Goal: Task Accomplishment & Management: Use online tool/utility

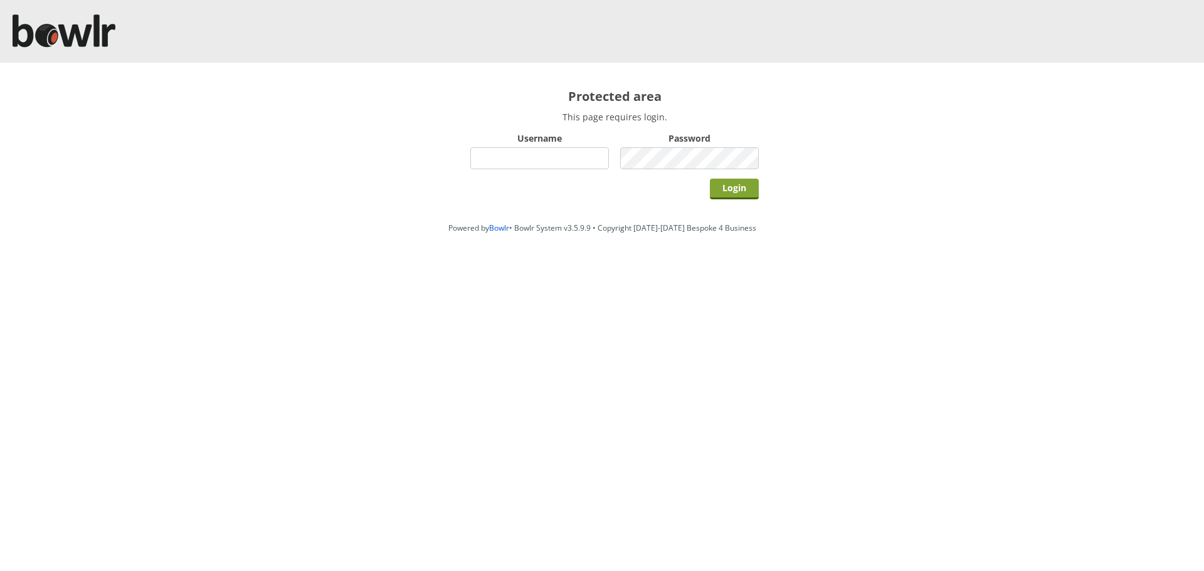
type input "hornseaindoorbowlsclub"
click at [728, 189] on input "Login" at bounding box center [734, 189] width 49 height 21
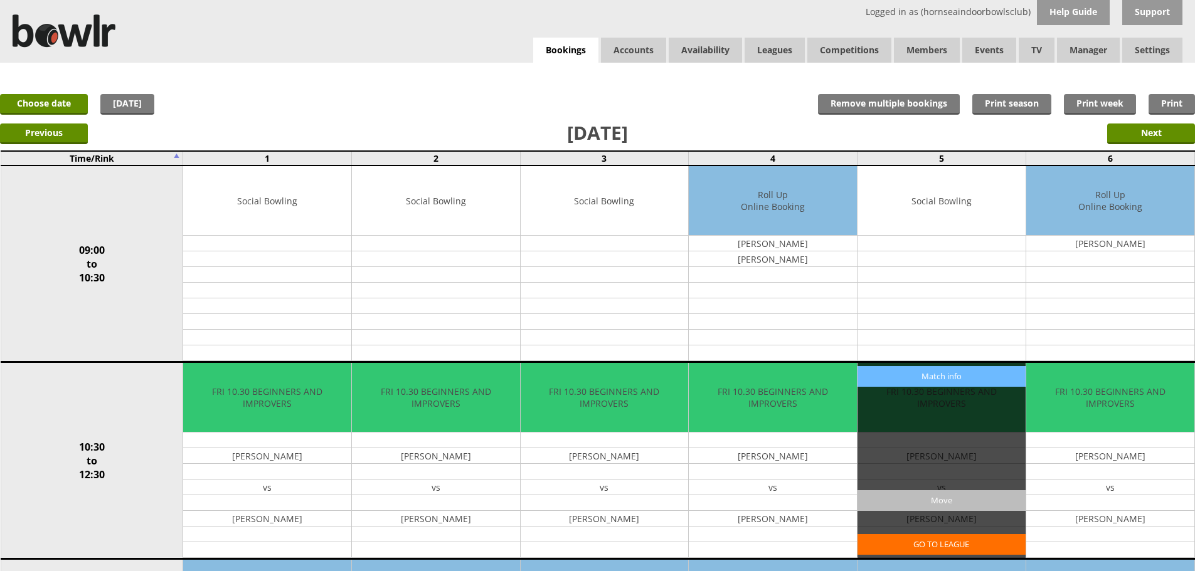
click at [942, 502] on input "Move" at bounding box center [942, 501] width 168 height 21
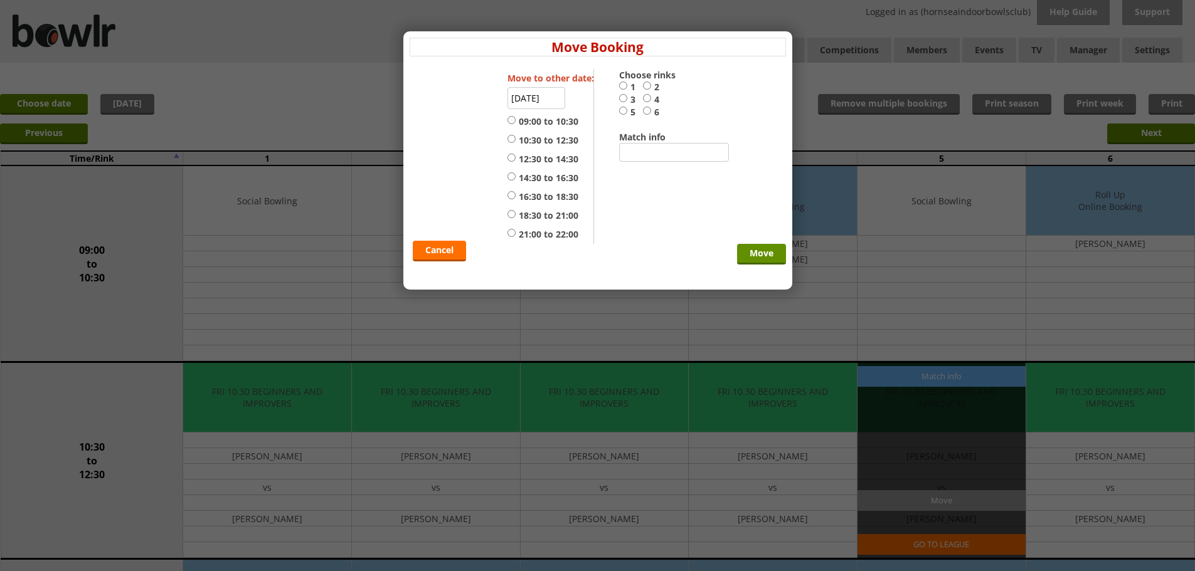
click at [648, 99] on input "4" at bounding box center [647, 97] width 8 height 9
radio input "true"
click at [520, 100] on input "[DATE]" at bounding box center [537, 98] width 58 height 22
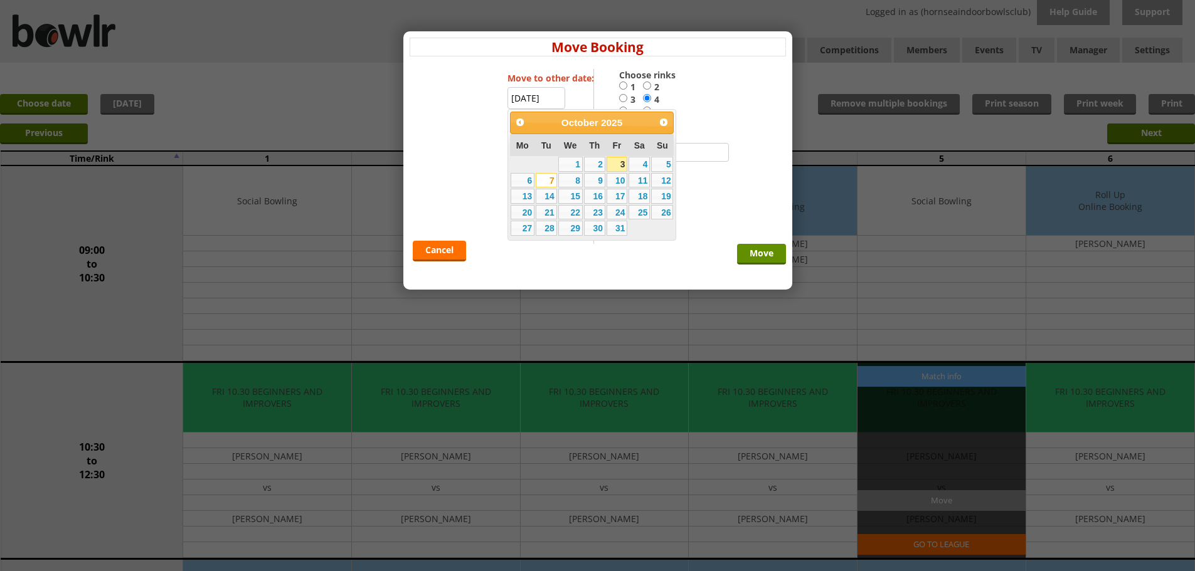
type input "07-10-2025"
radio input "false"
click at [707, 183] on div "Cancel Move" at bounding box center [598, 156] width 376 height 175
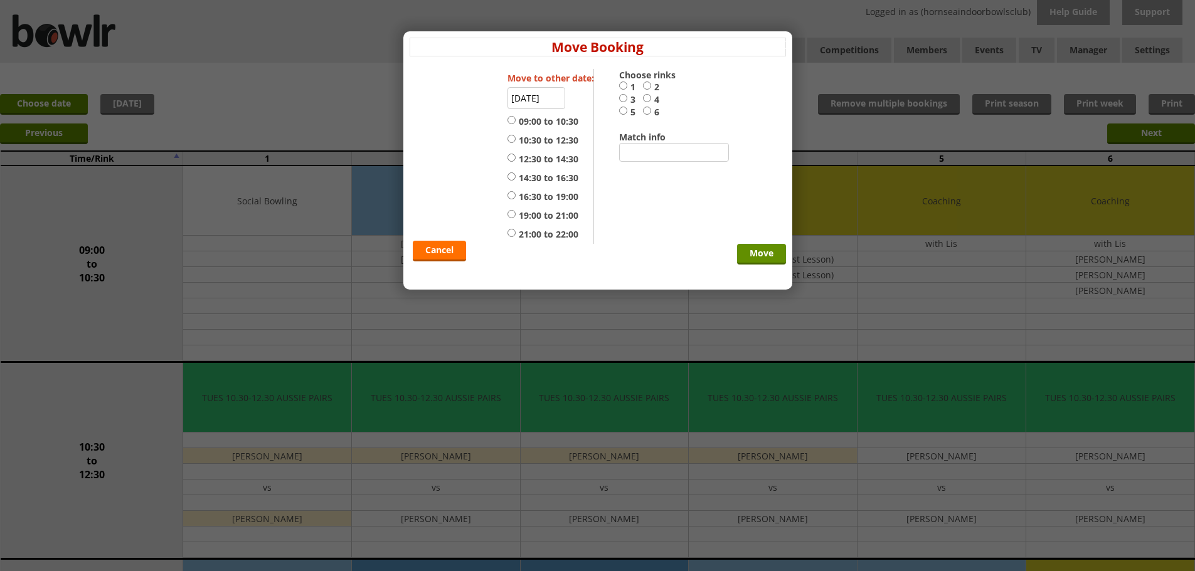
click at [648, 99] on input "4" at bounding box center [647, 97] width 8 height 9
radio input "true"
click at [514, 177] on input "14:30 to 16:30" at bounding box center [512, 176] width 8 height 9
radio input "true"
click at [765, 254] on input "Move" at bounding box center [761, 254] width 49 height 21
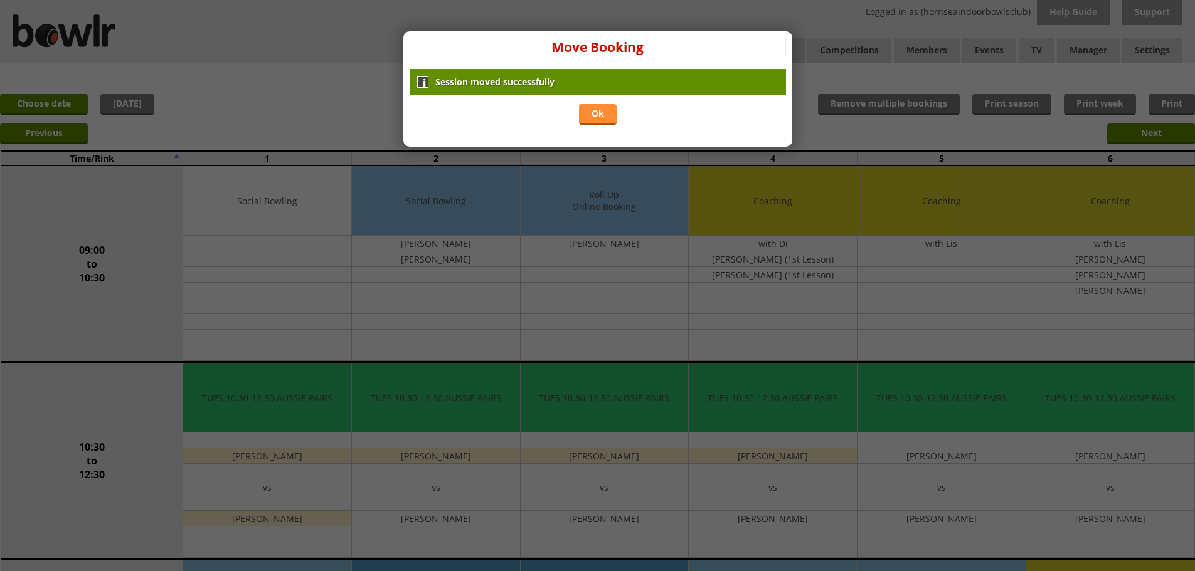
click at [595, 115] on link "Ok" at bounding box center [598, 114] width 38 height 21
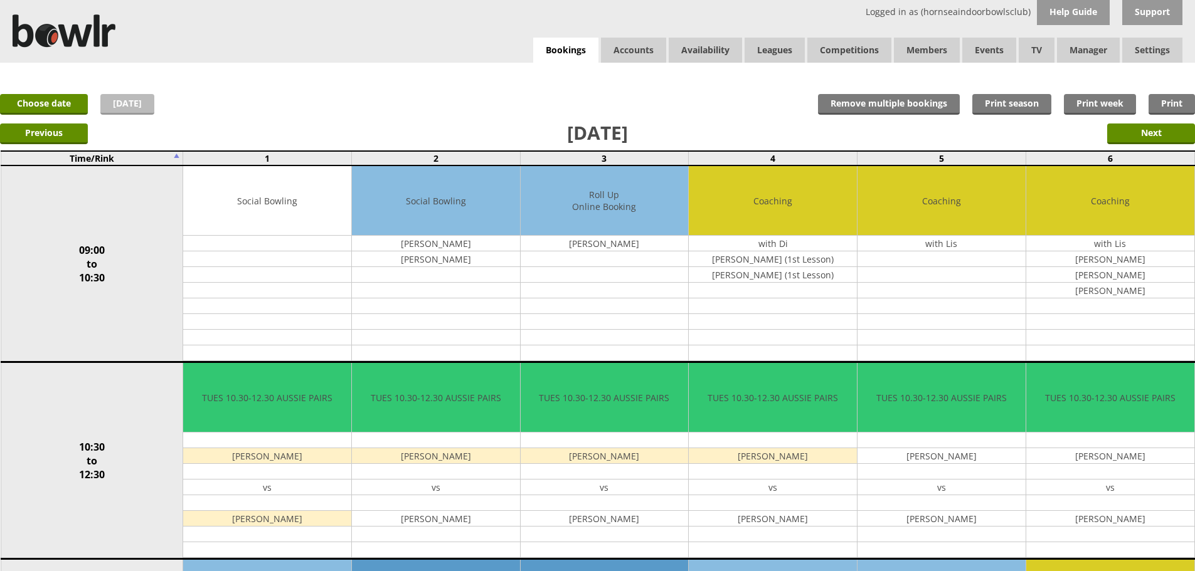
click at [130, 109] on link "Today" at bounding box center [127, 104] width 54 height 21
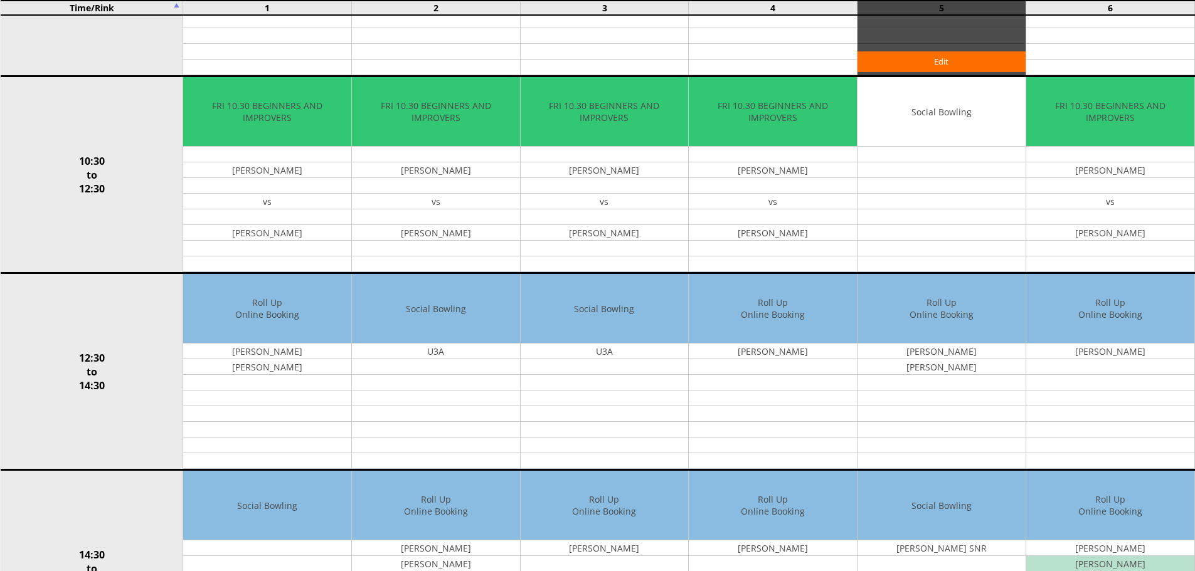
scroll to position [314, 0]
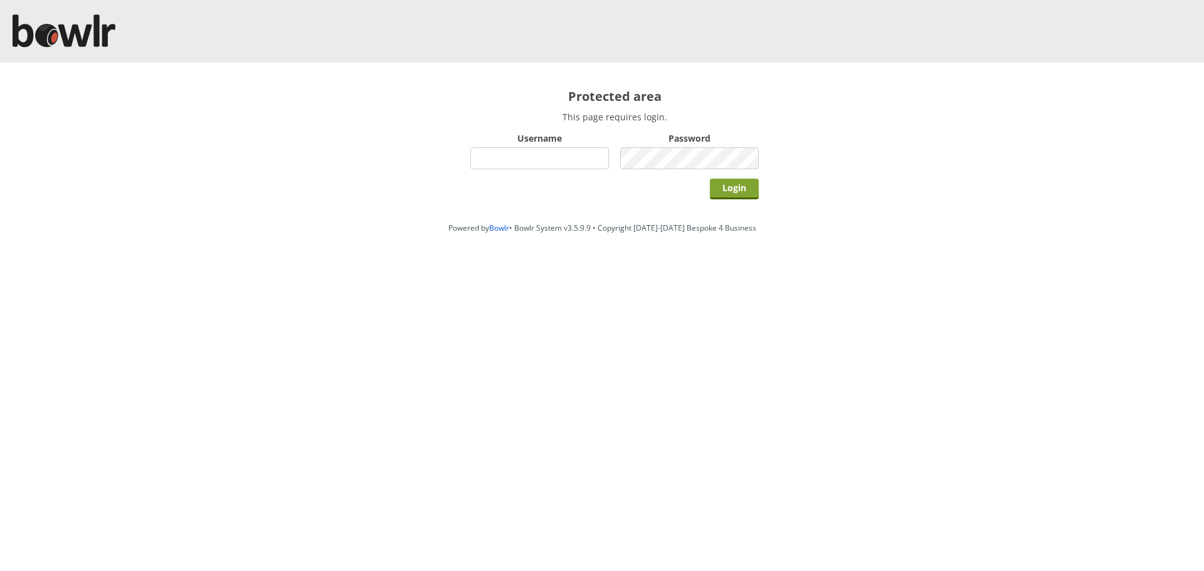
type input "hornseaindoorbowlsclub"
click at [744, 187] on input "Login" at bounding box center [734, 189] width 49 height 21
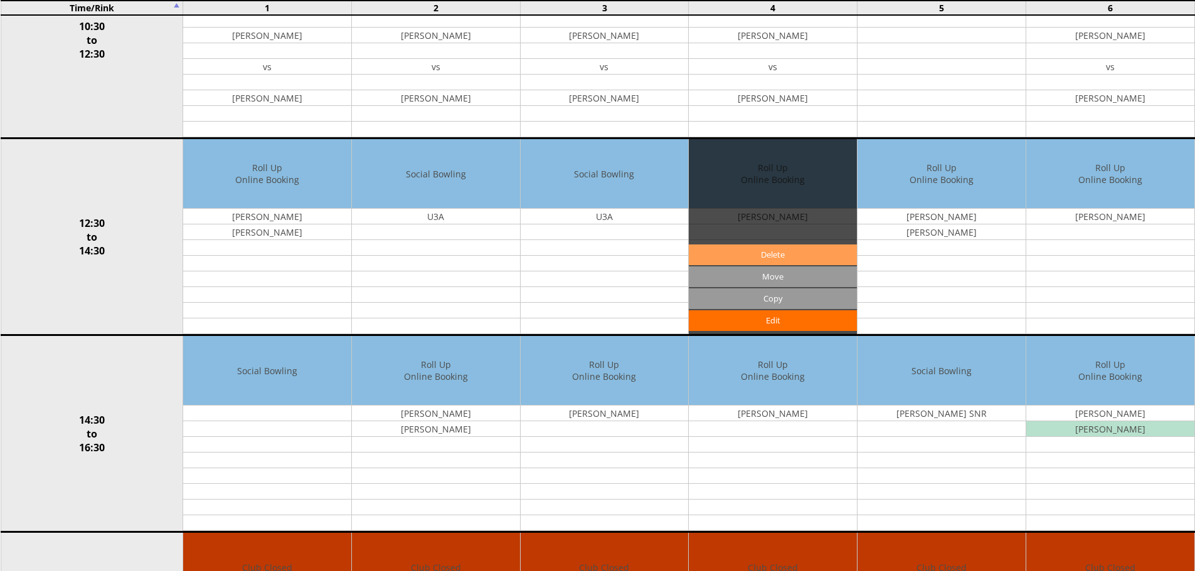
scroll to position [502, 0]
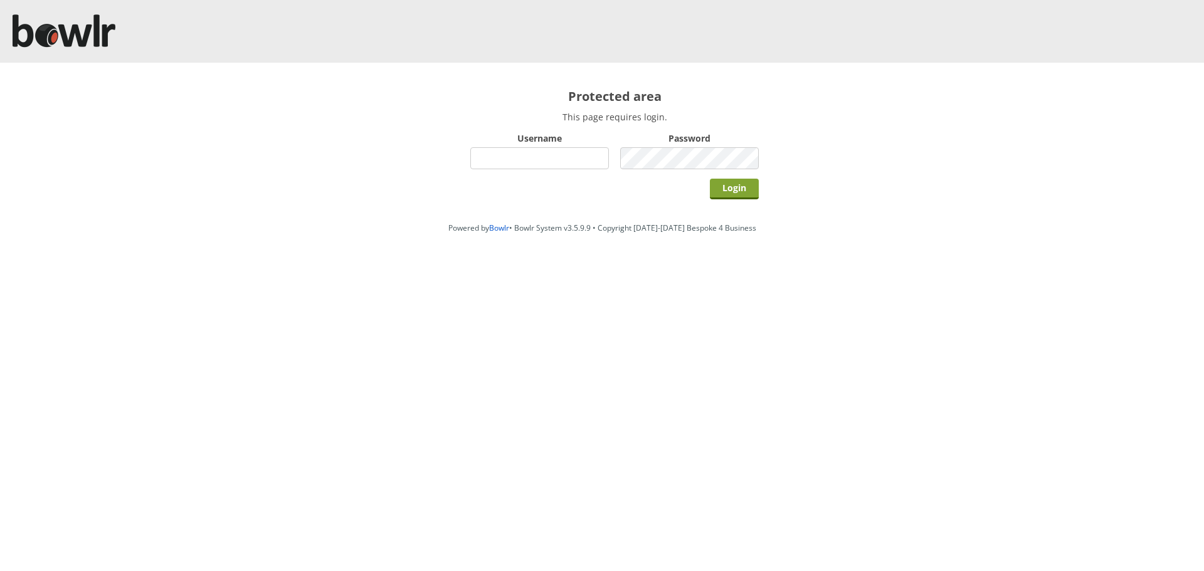
type input "hornseaindoorbowlsclub"
click at [748, 189] on input "Login" at bounding box center [734, 189] width 49 height 21
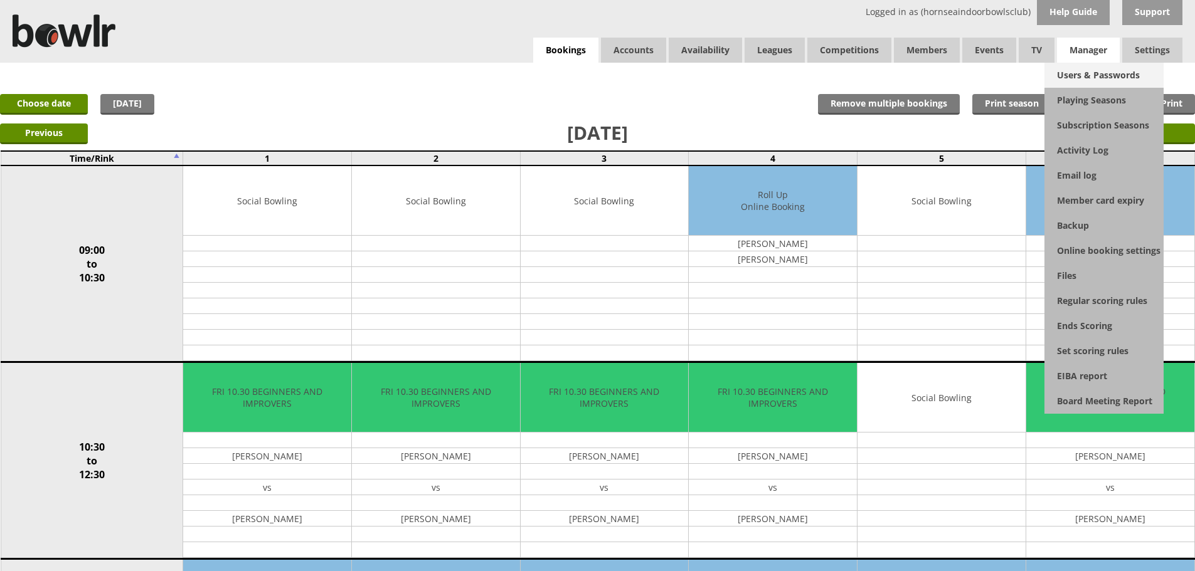
click at [1103, 74] on link "Users & Passwords" at bounding box center [1103, 75] width 119 height 25
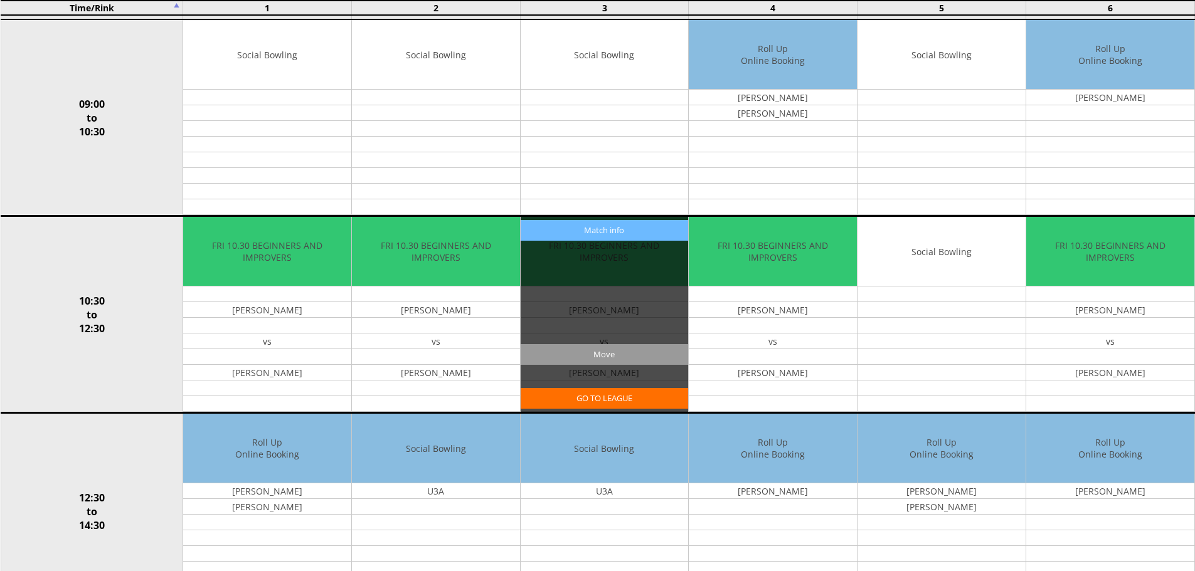
scroll to position [376, 0]
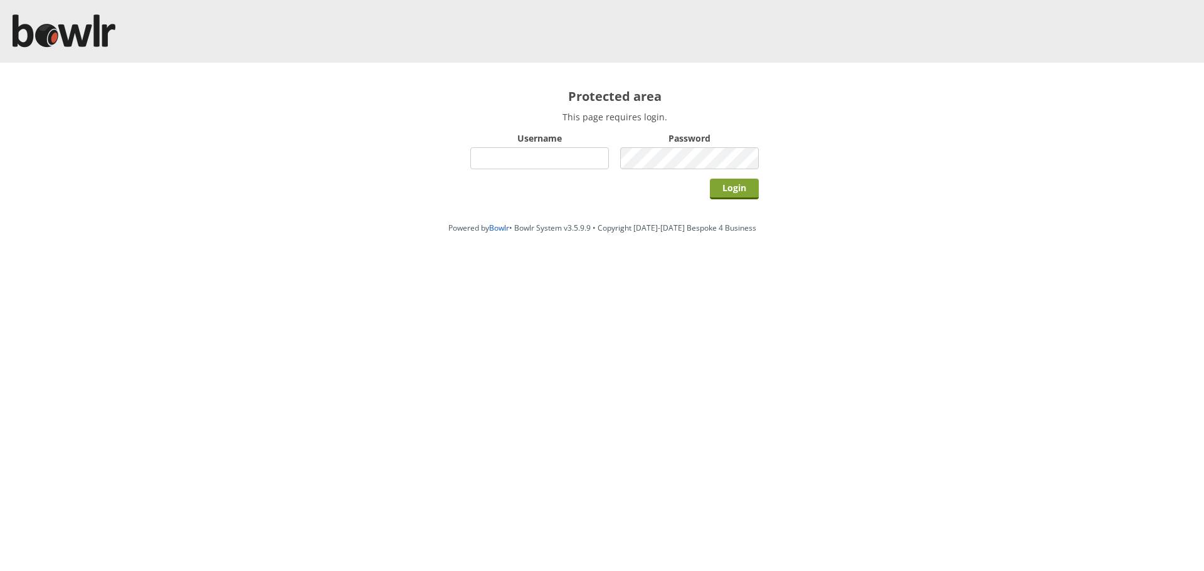
type input "hornseaindoorbowlsclub"
click at [719, 188] on input "Login" at bounding box center [734, 189] width 49 height 21
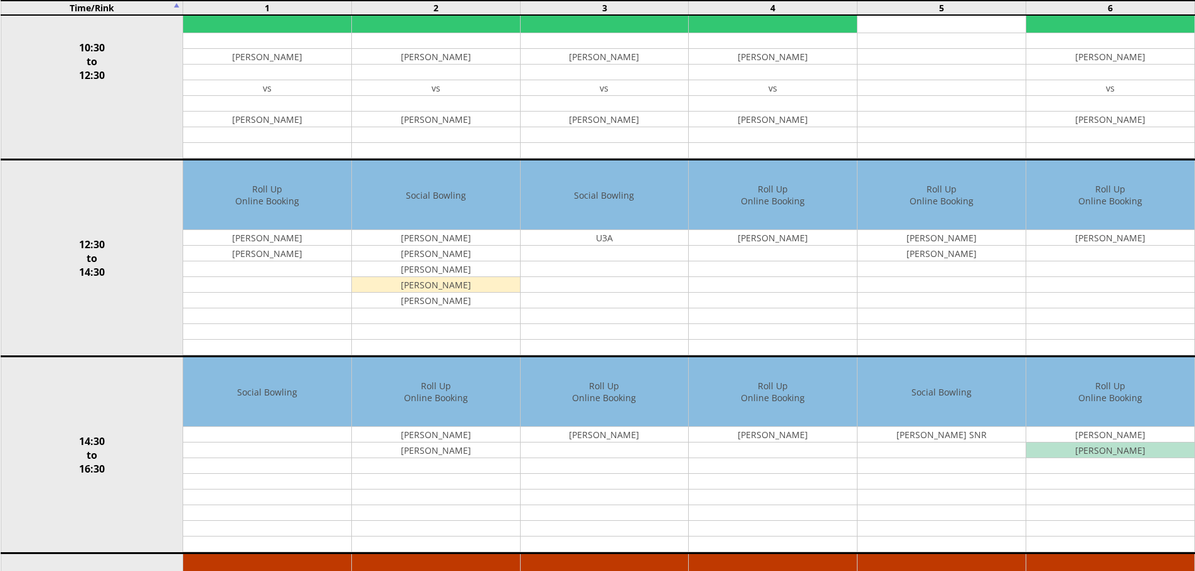
scroll to position [390, 0]
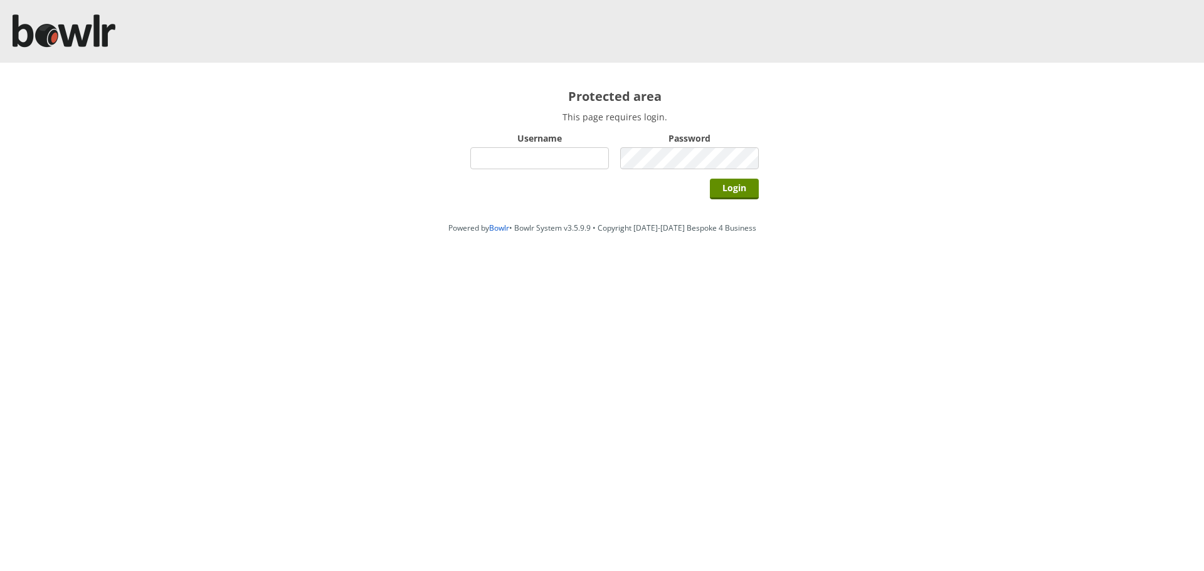
type input "hornseaindoorbowlsclub"
drag, startPoint x: 699, startPoint y: 181, endPoint x: 710, endPoint y: 189, distance: 13.4
click at [701, 184] on div "Login" at bounding box center [614, 188] width 289 height 31
click at [747, 188] on input "Login" at bounding box center [734, 189] width 49 height 21
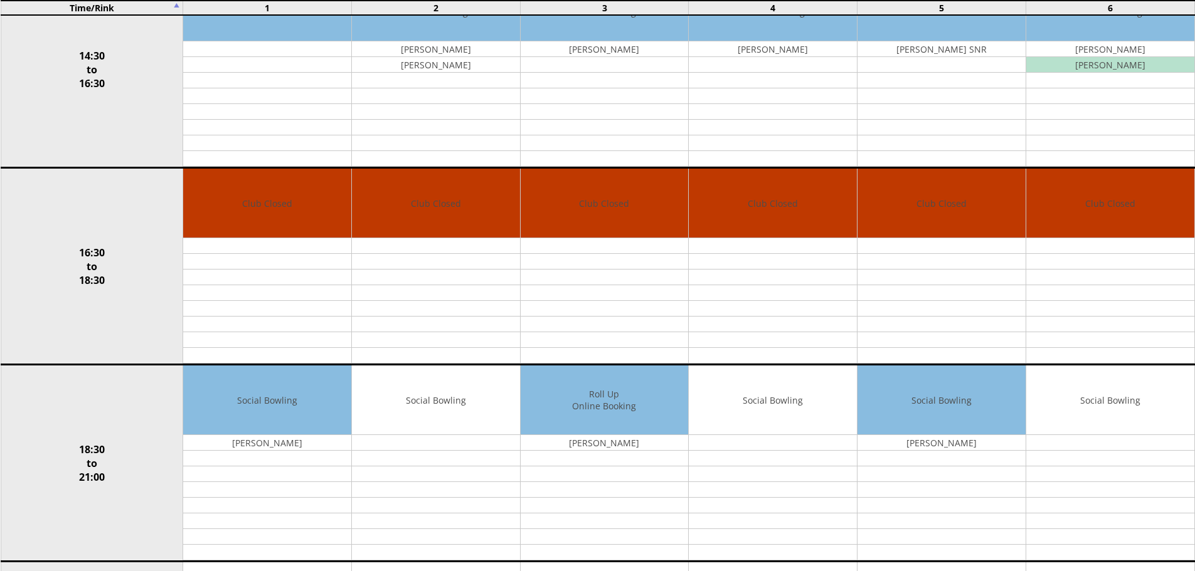
scroll to position [816, 0]
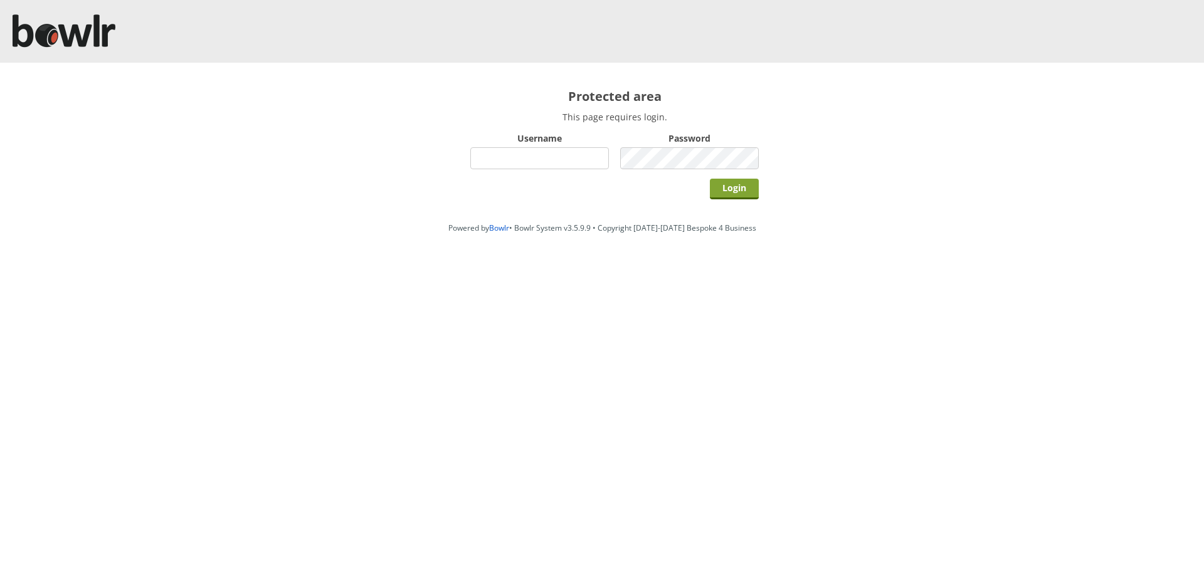
type input "hornseaindoorbowlsclub"
click at [736, 188] on input "Login" at bounding box center [734, 189] width 49 height 21
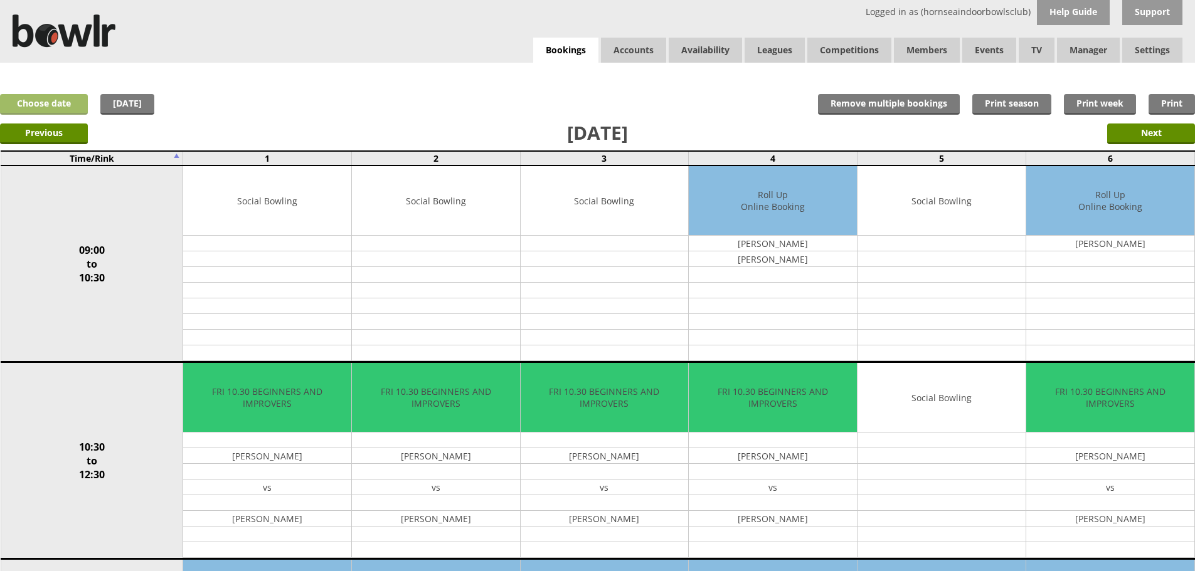
click at [69, 100] on link "Choose date" at bounding box center [44, 104] width 88 height 21
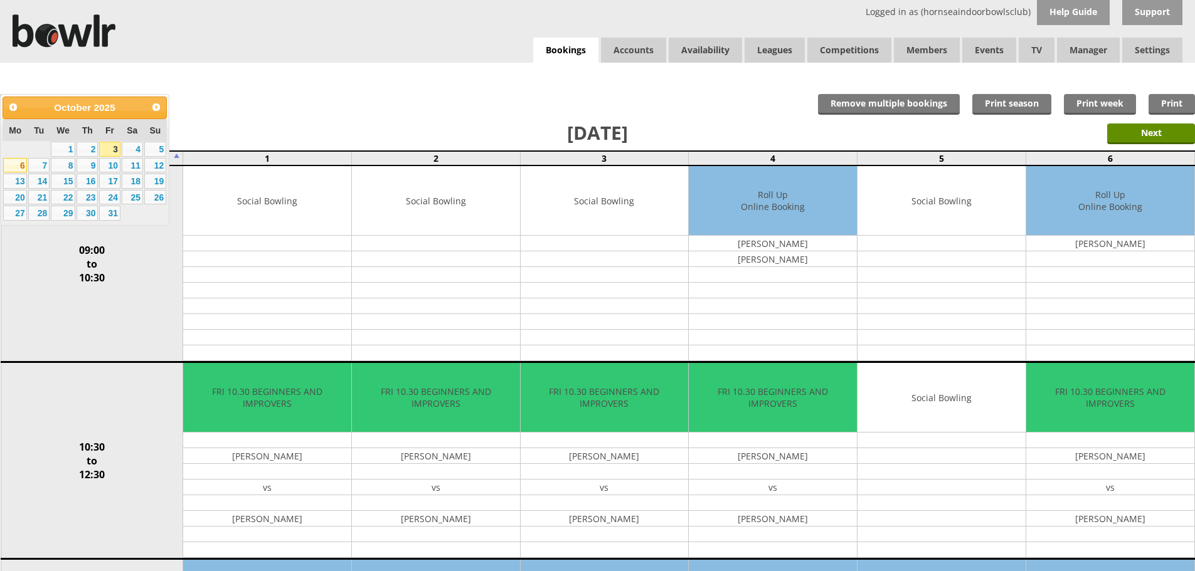
click at [18, 165] on link "6" at bounding box center [15, 165] width 24 height 15
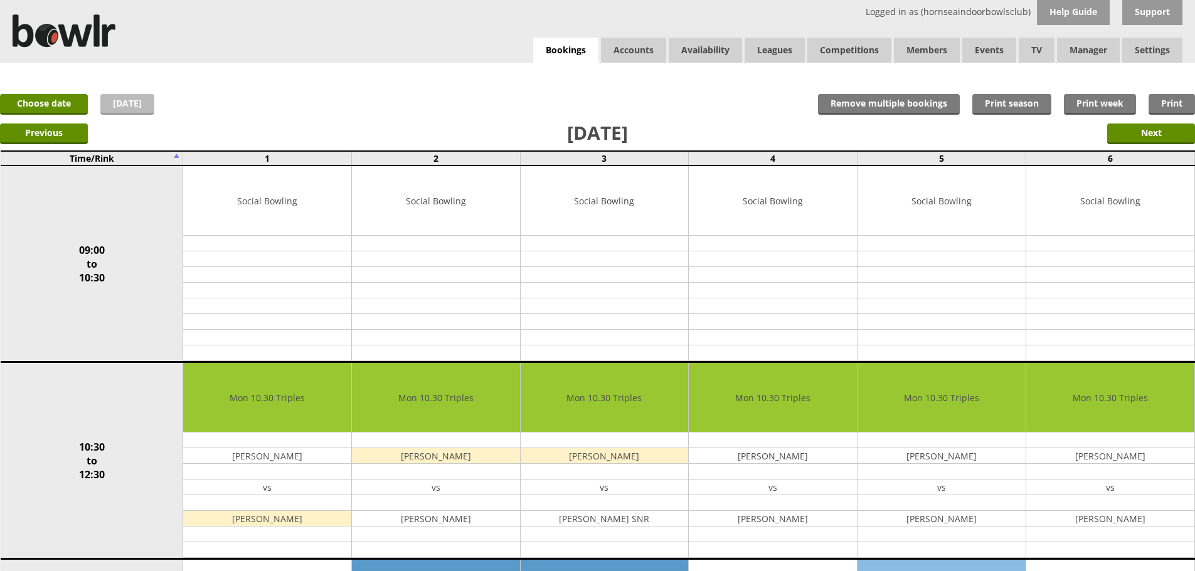
click at [127, 103] on link "[DATE]" at bounding box center [127, 104] width 54 height 21
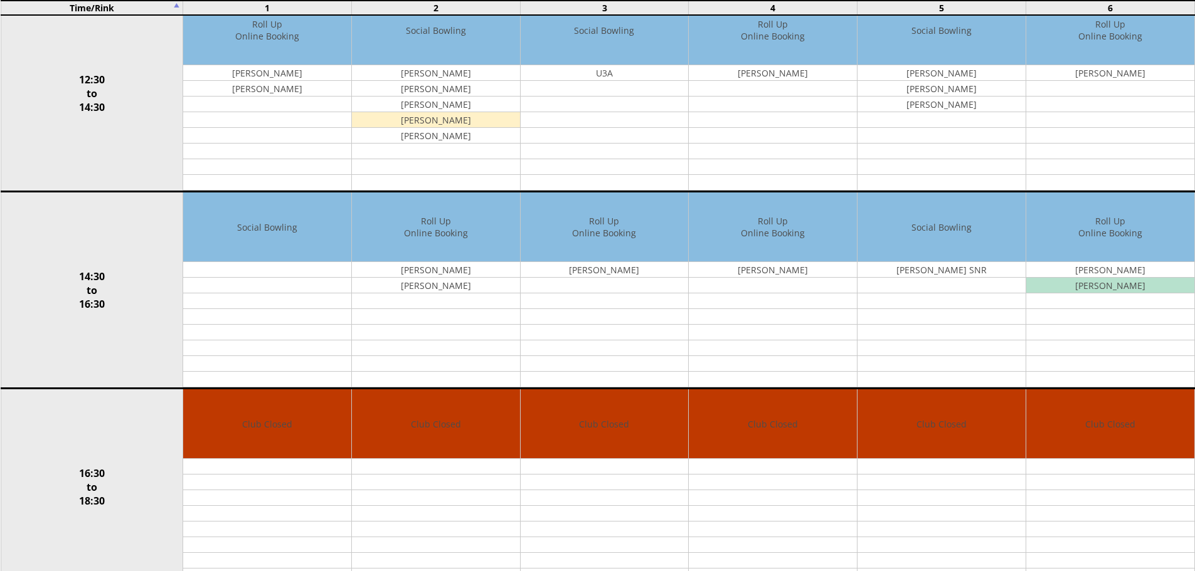
scroll to position [502, 0]
